Goal: Transaction & Acquisition: Obtain resource

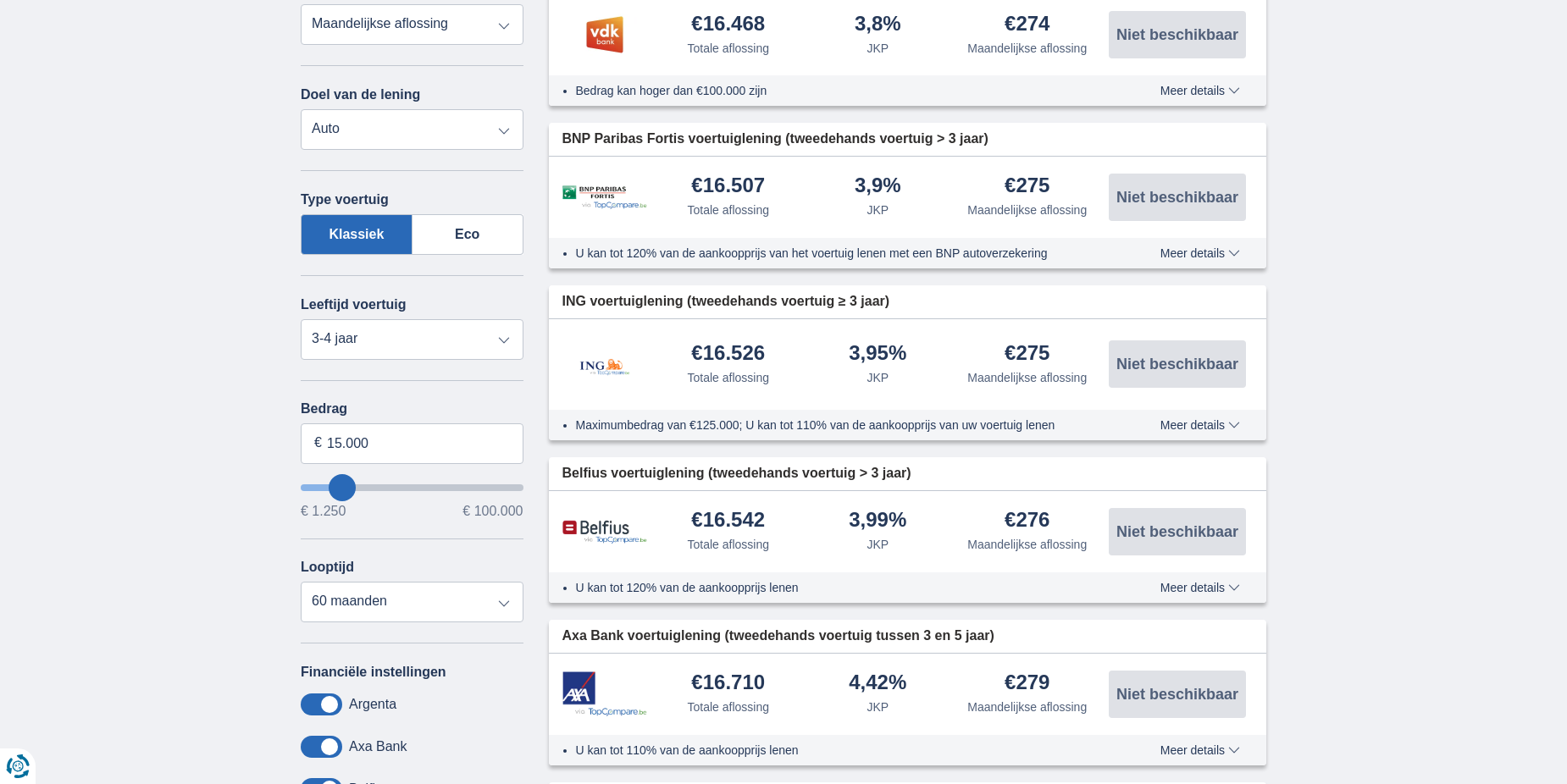
scroll to position [508, 0]
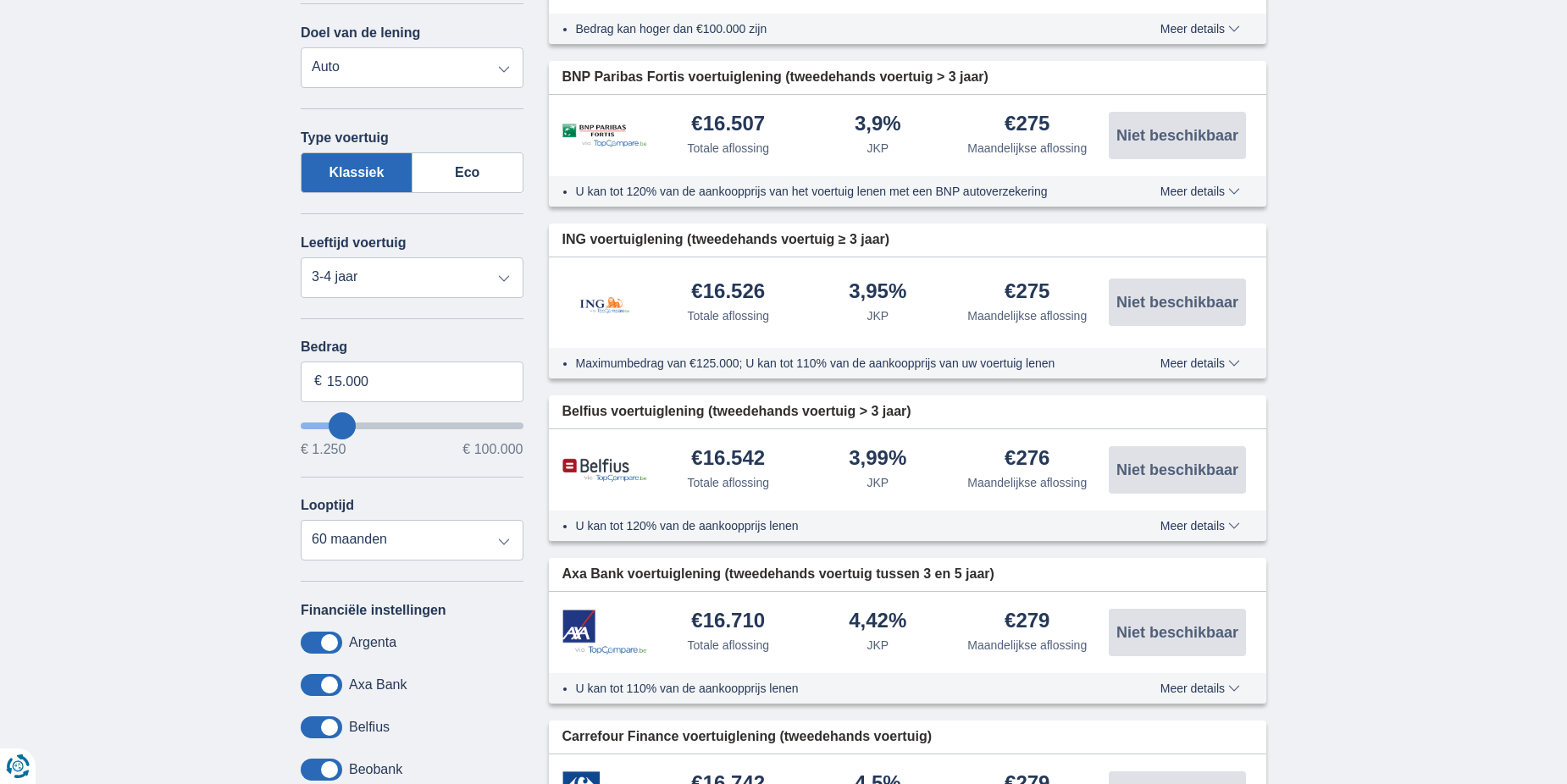
type input "17.250"
type input "16250"
type input "16.250"
select select "84"
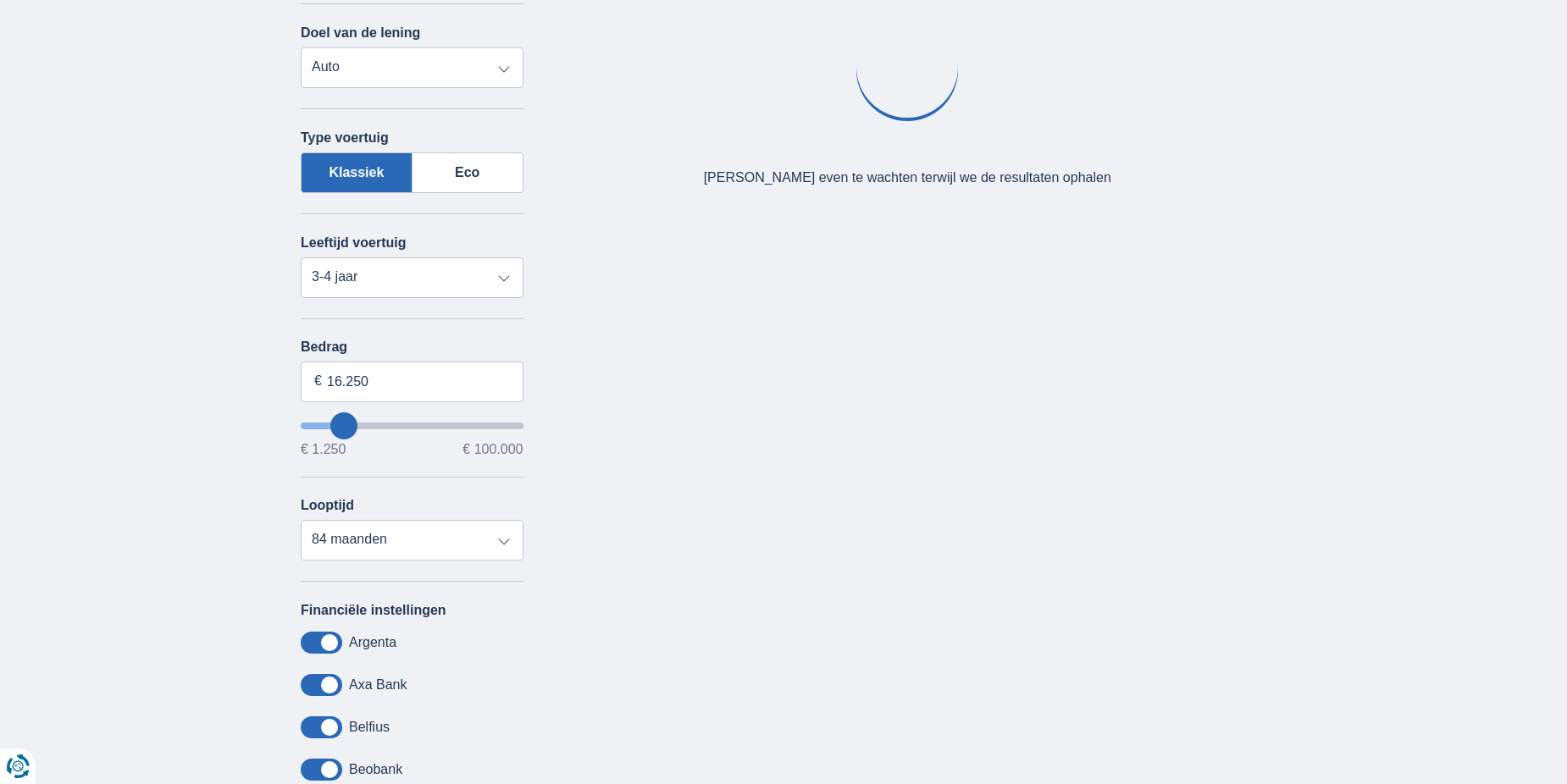
type input "14.250"
type input "14250"
select select "60"
type input "13250"
type input "1.250"
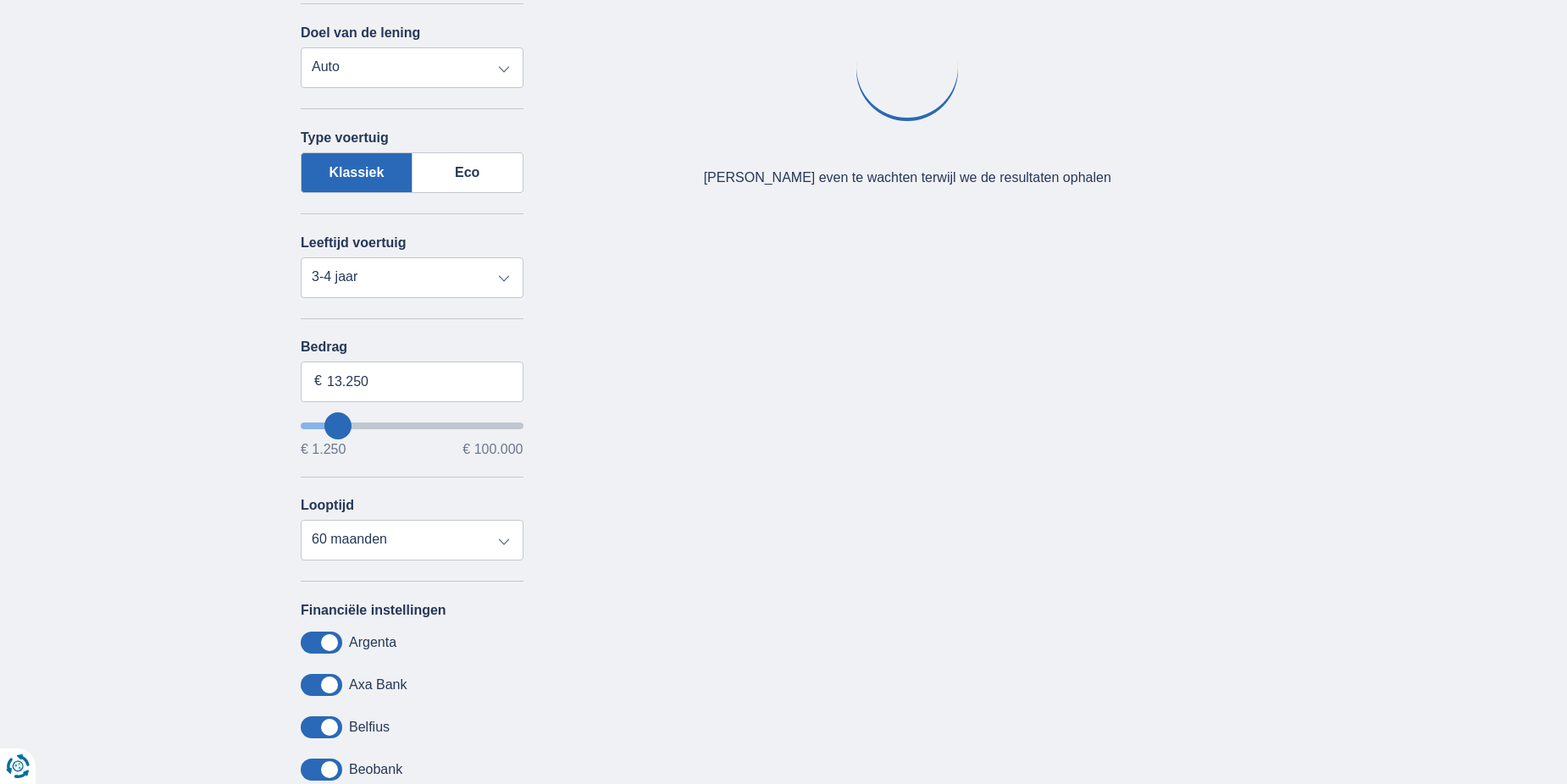
type input "1250"
select select "24"
click at [311, 425] on input "wantToBorrow" at bounding box center [411, 425] width 222 height 6
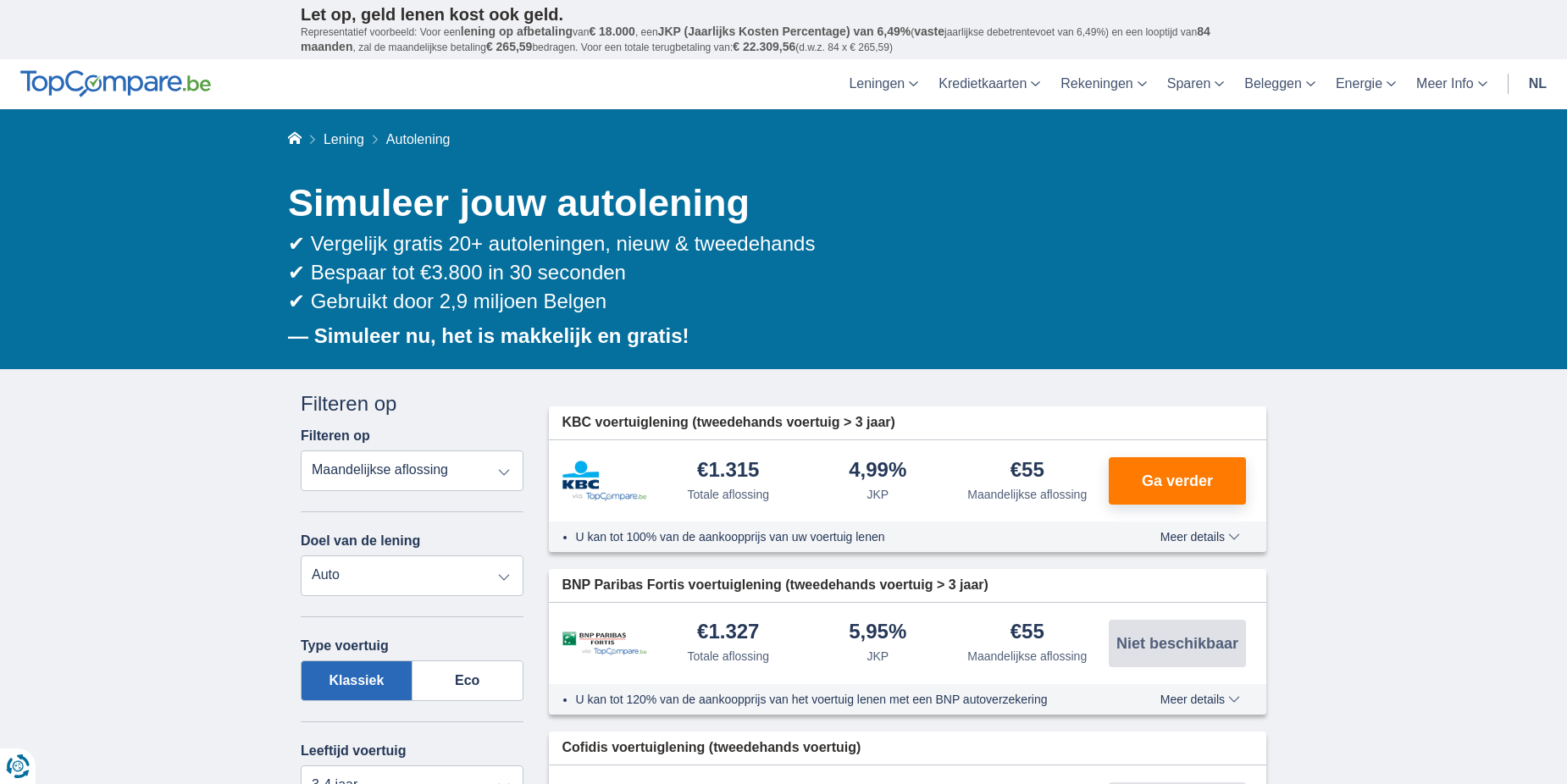
scroll to position [339, 0]
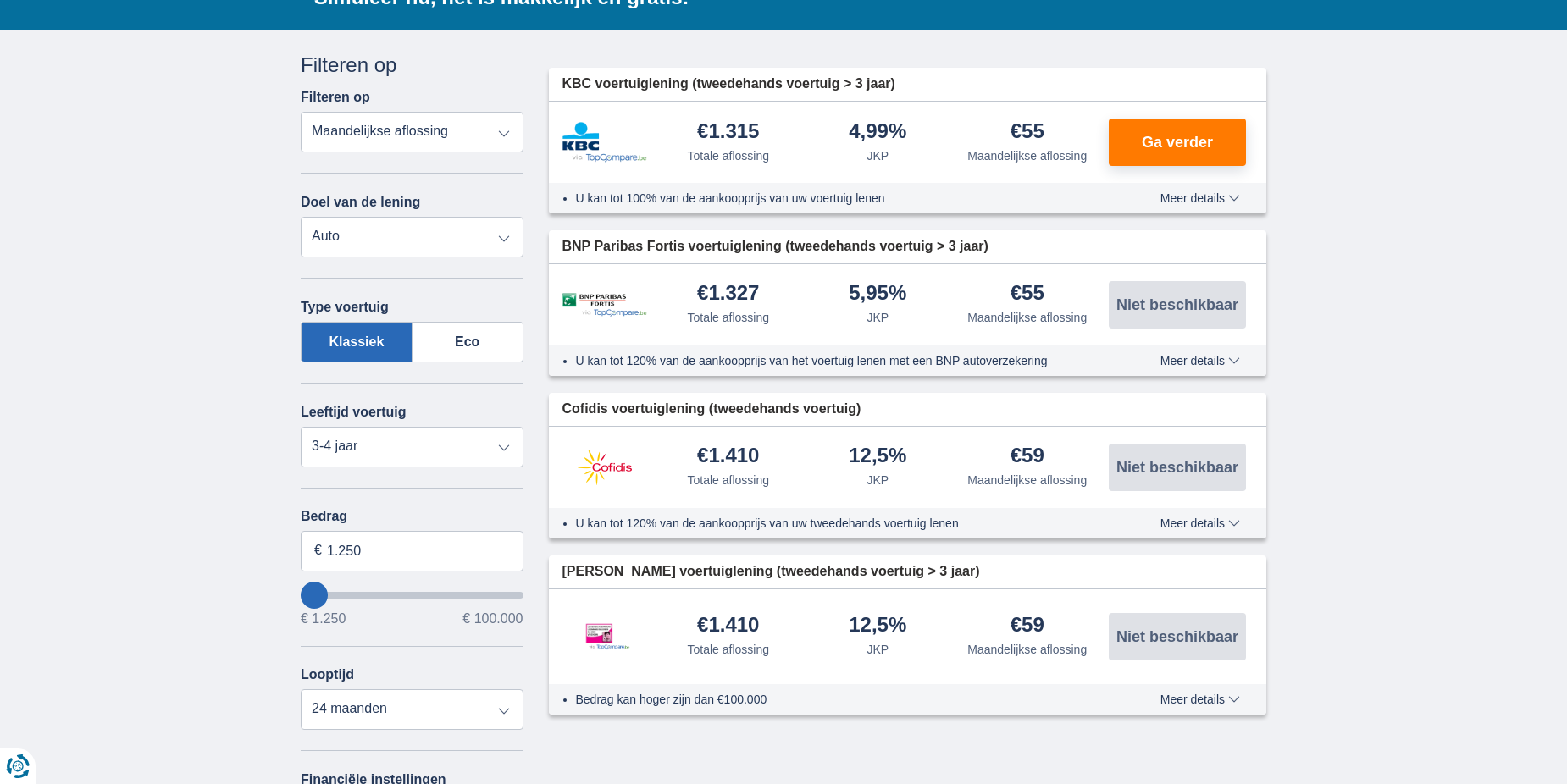
type input "2250"
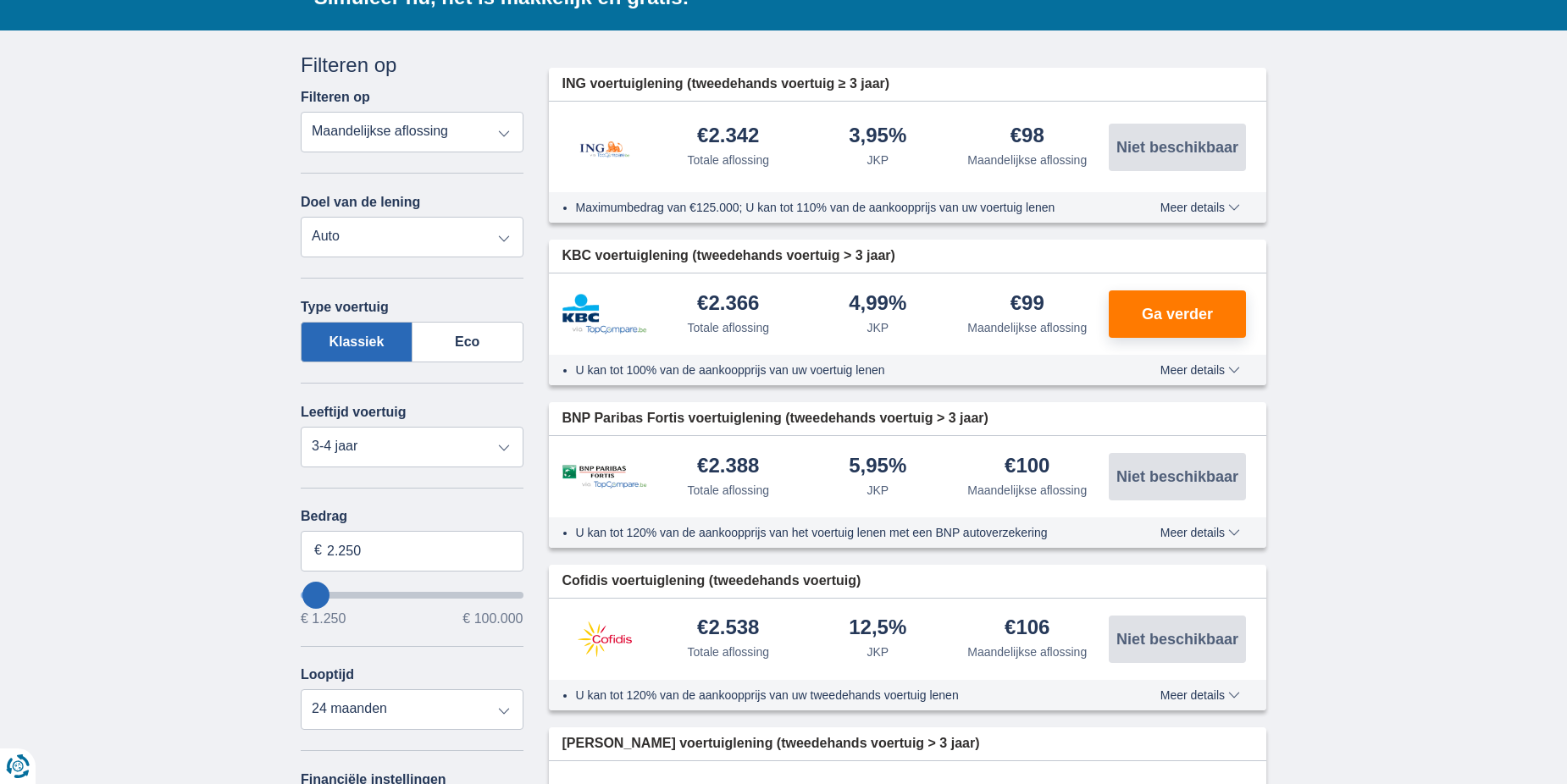
type input "5.250"
type input "6250"
type input "6.250"
select select "42"
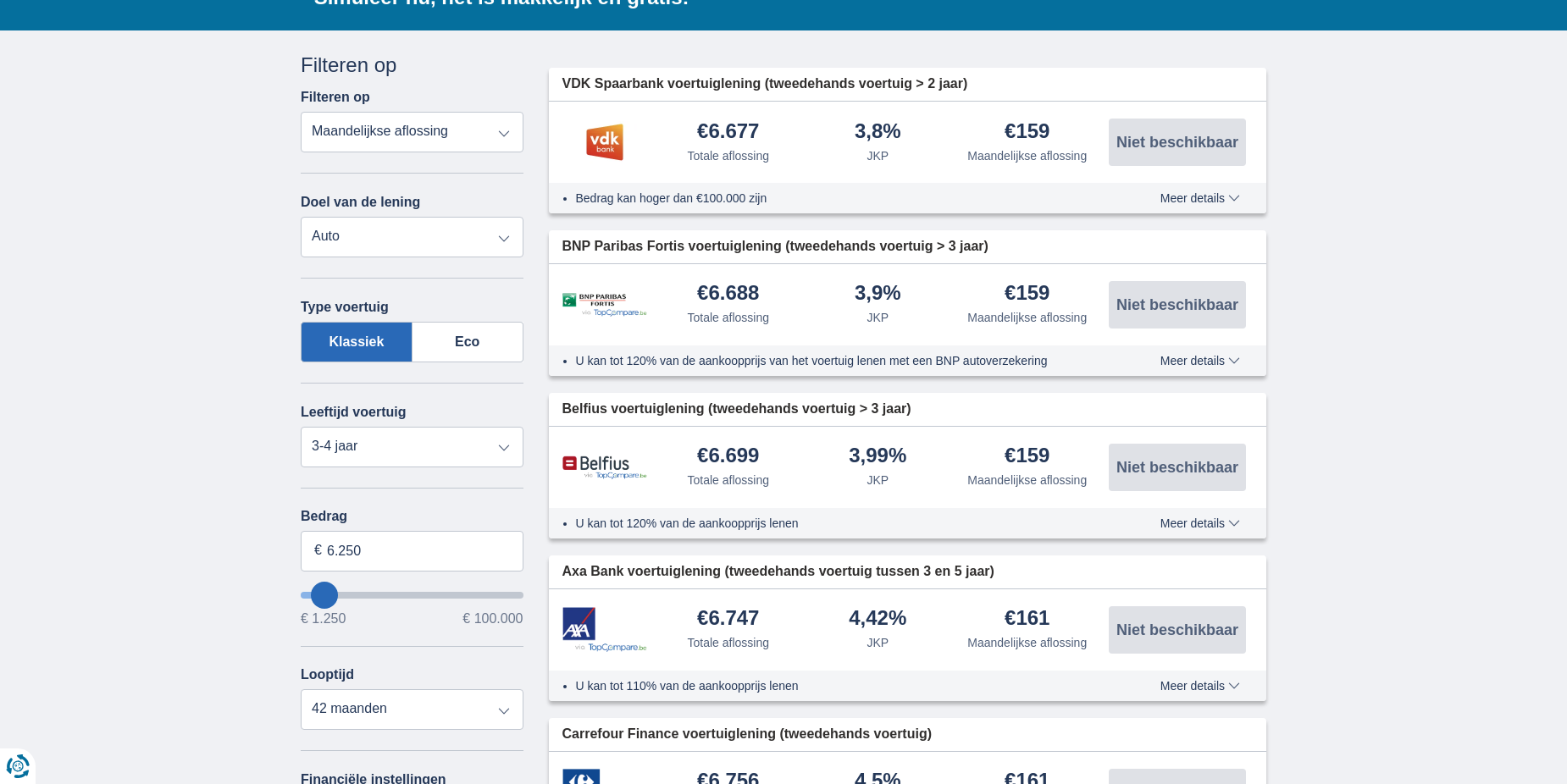
type input "1.250"
type input "1250"
select select "24"
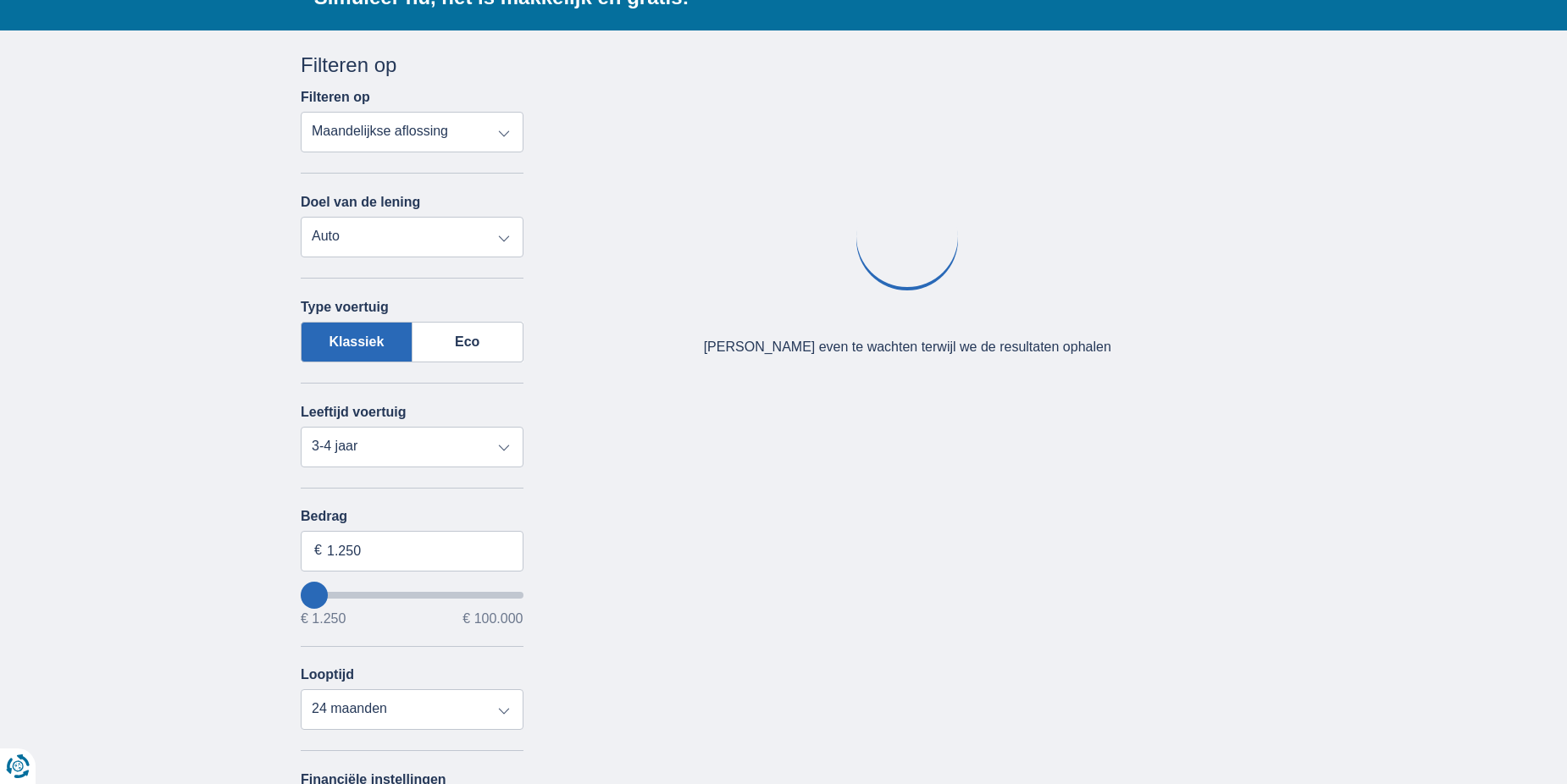
type input "2.250"
type input "2250"
type input "3.250"
type input "4250"
type input "4.250"
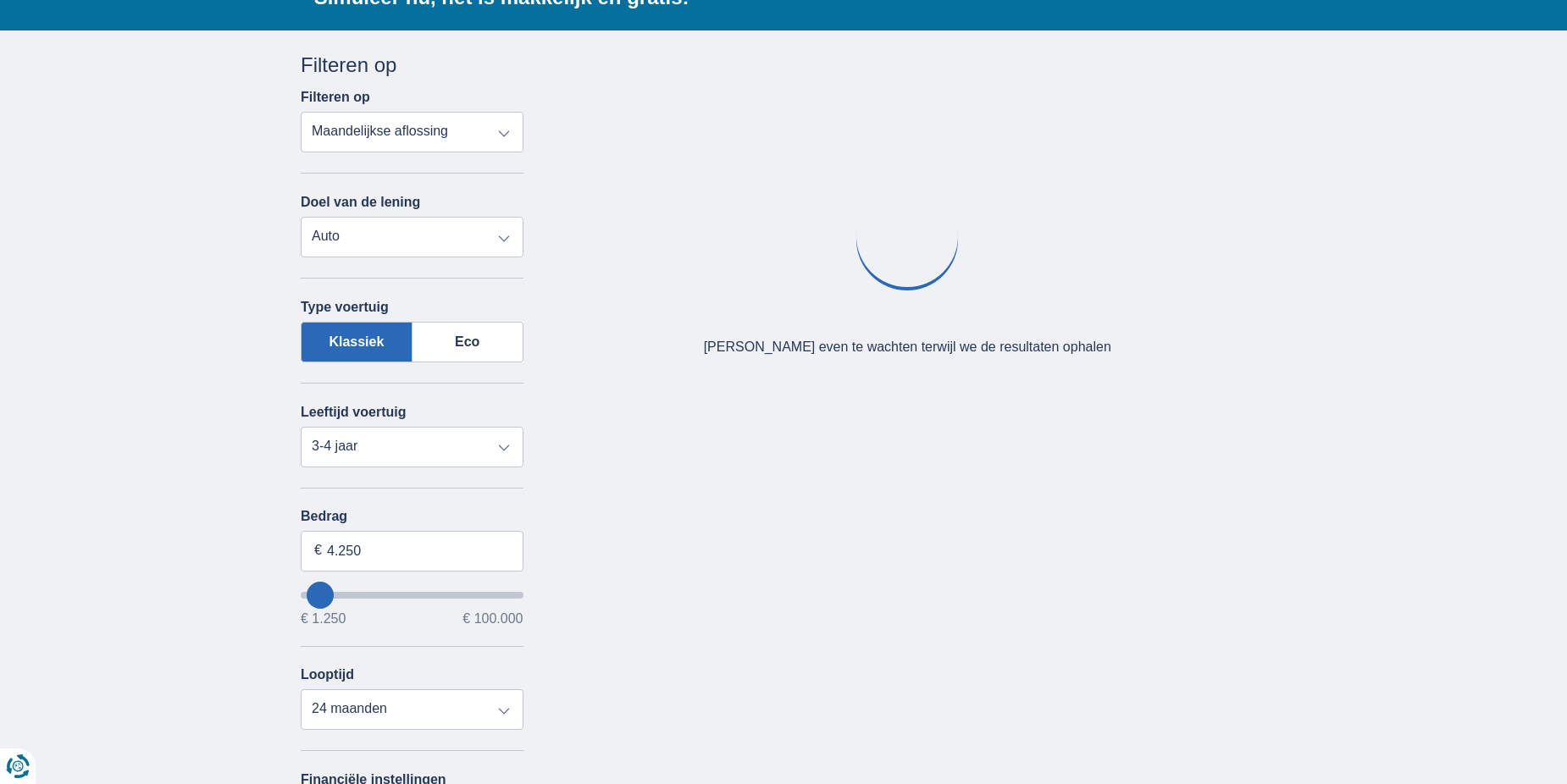
select select "36"
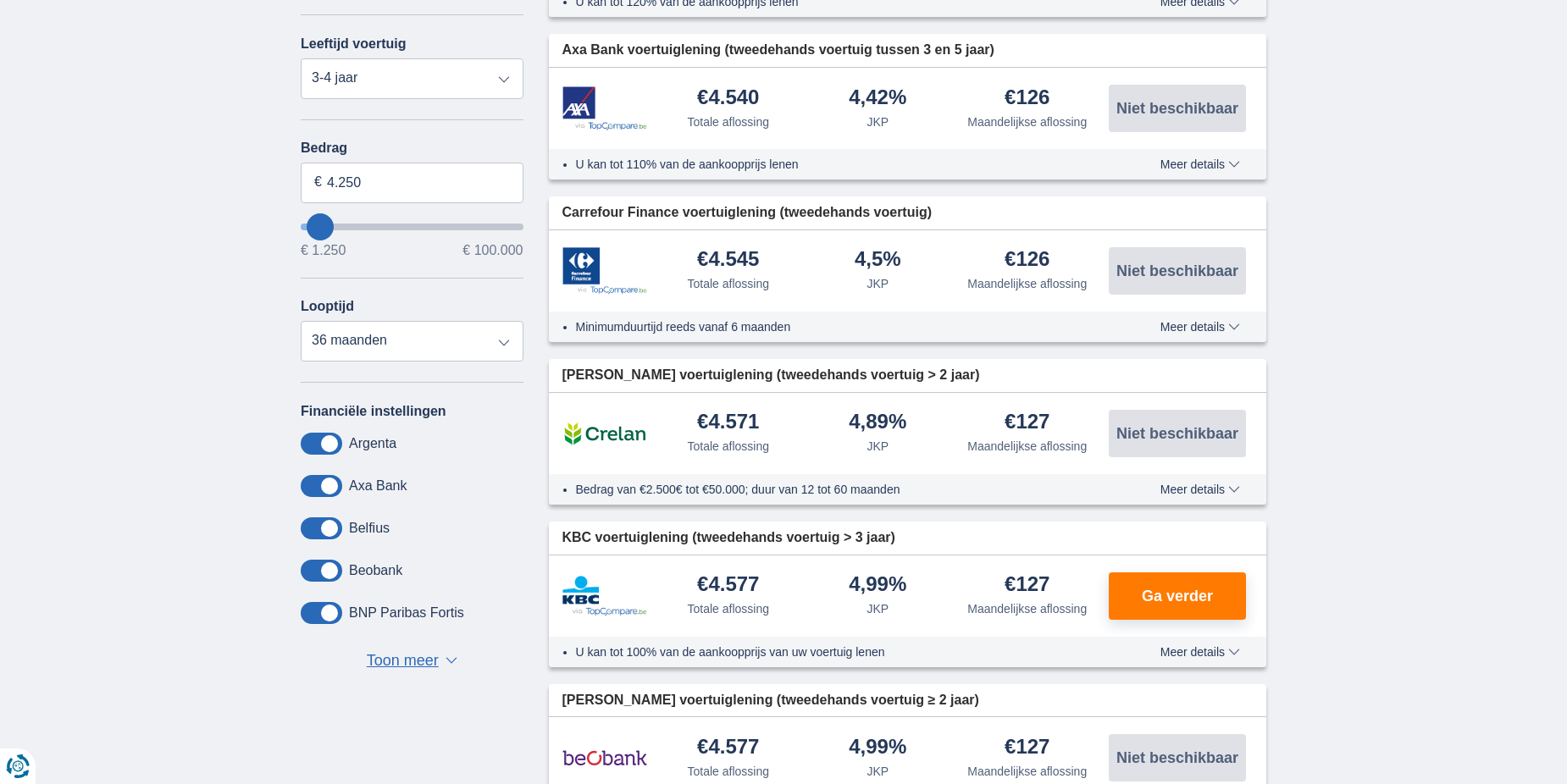
scroll to position [762, 0]
